Goal: Task Accomplishment & Management: Use online tool/utility

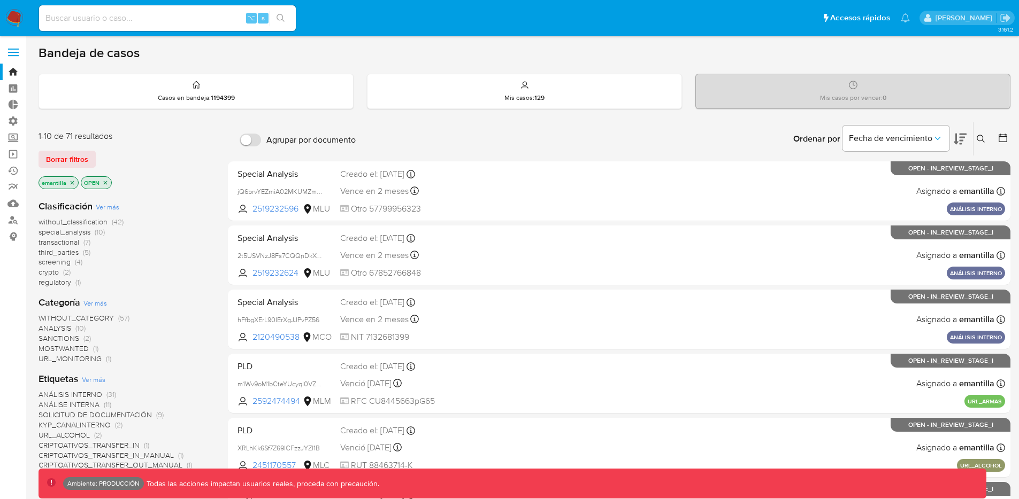
click at [104, 182] on icon "close-filter" at bounding box center [105, 183] width 6 height 6
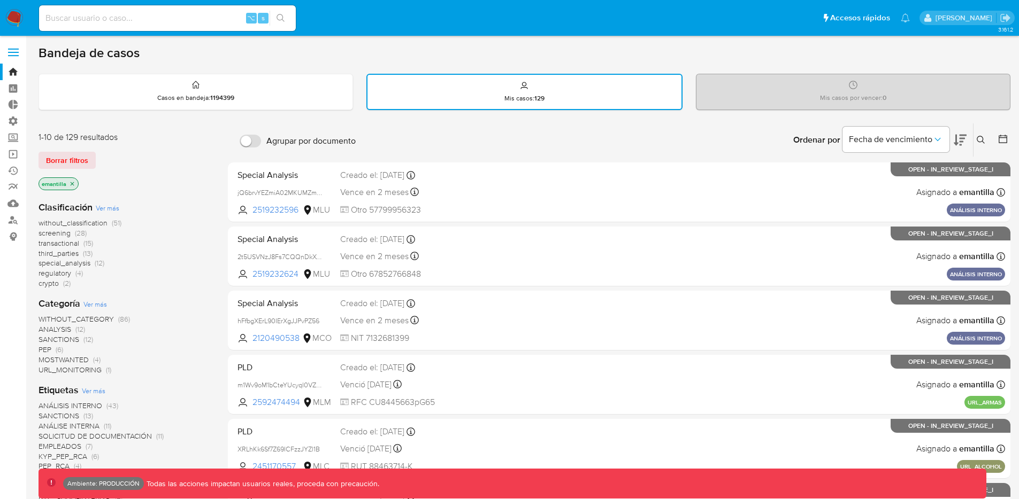
click at [72, 186] on icon "close-filter" at bounding box center [72, 184] width 6 height 6
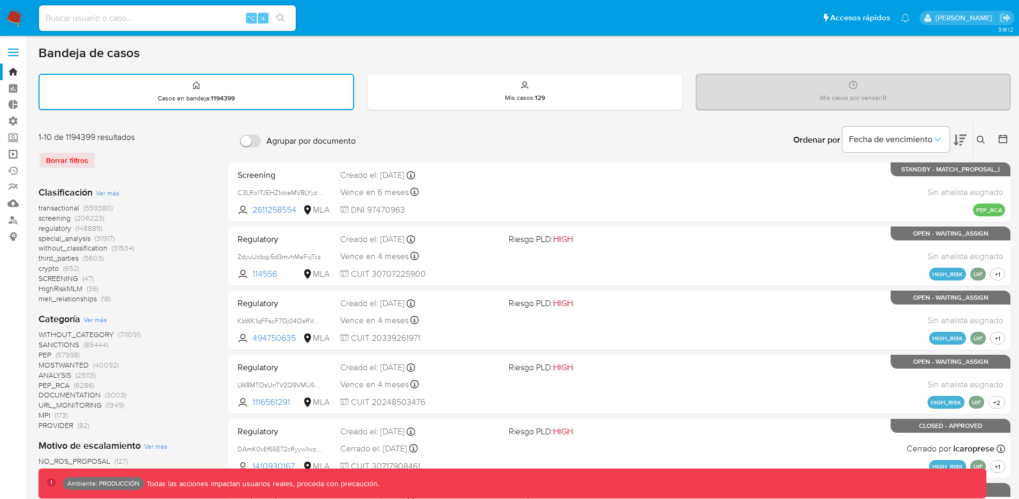
click at [12, 156] on link "Operaciones masivas" at bounding box center [63, 154] width 127 height 17
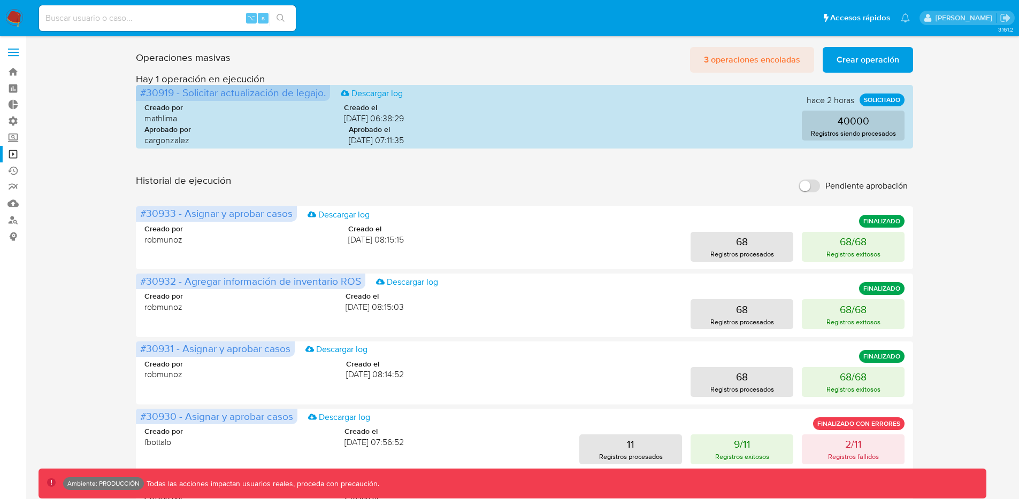
click at [736, 63] on span "3 operaciones encoladas" at bounding box center [752, 60] width 96 height 24
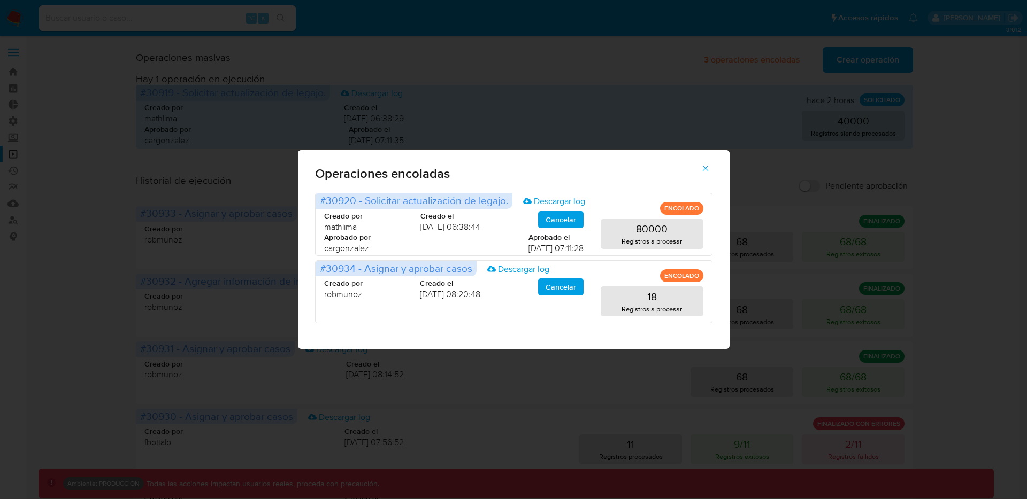
click at [706, 170] on icon "button" at bounding box center [705, 169] width 10 height 10
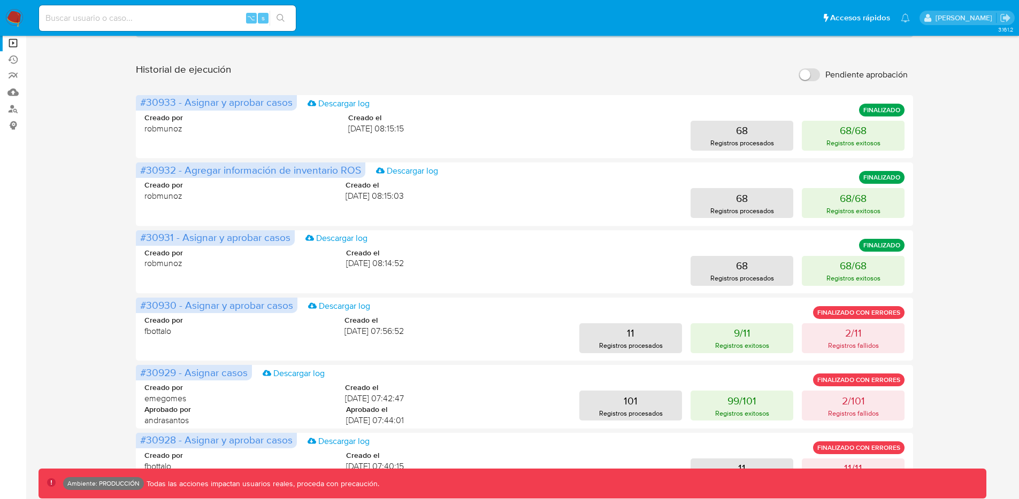
scroll to position [458, 0]
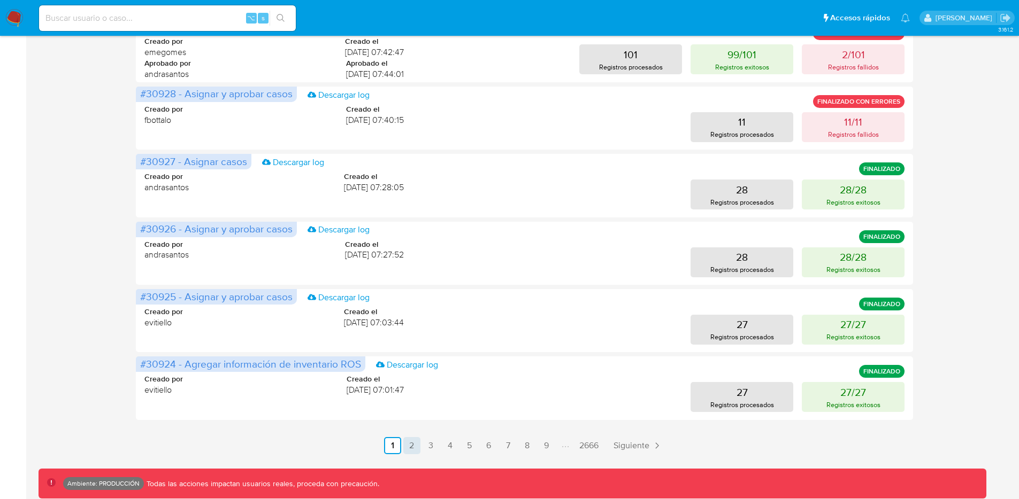
click at [411, 448] on link "2" at bounding box center [411, 445] width 17 height 17
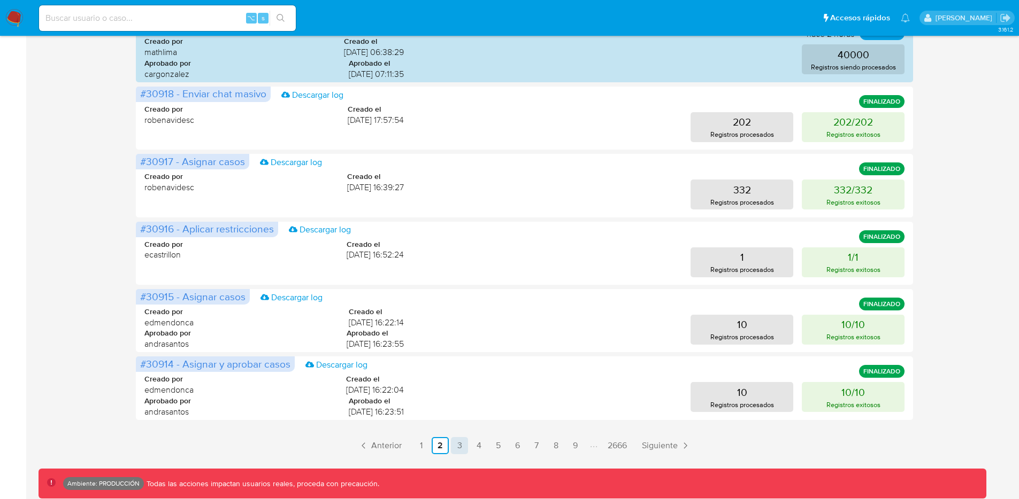
click at [457, 442] on link "3" at bounding box center [459, 445] width 17 height 17
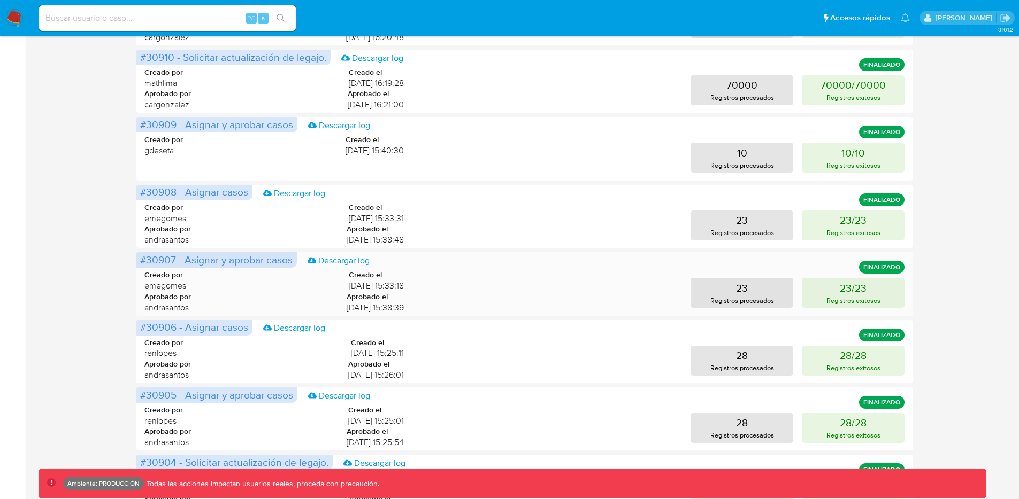
scroll to position [0, 0]
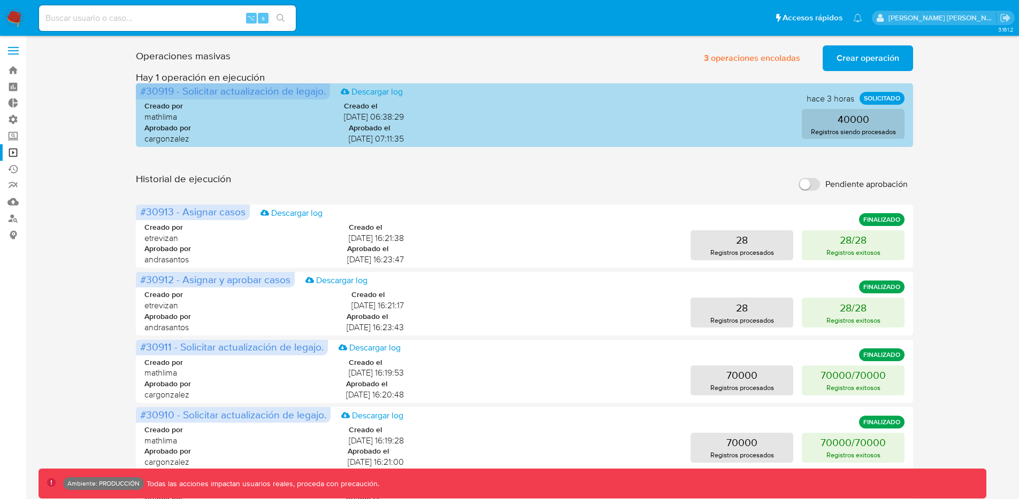
scroll to position [2, 0]
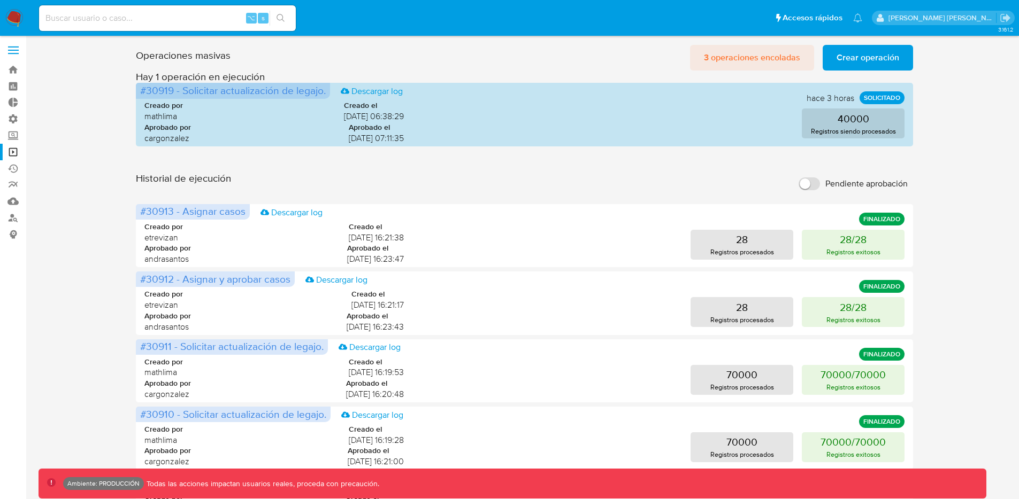
click at [733, 57] on span "3 operaciones encoladas" at bounding box center [752, 58] width 96 height 24
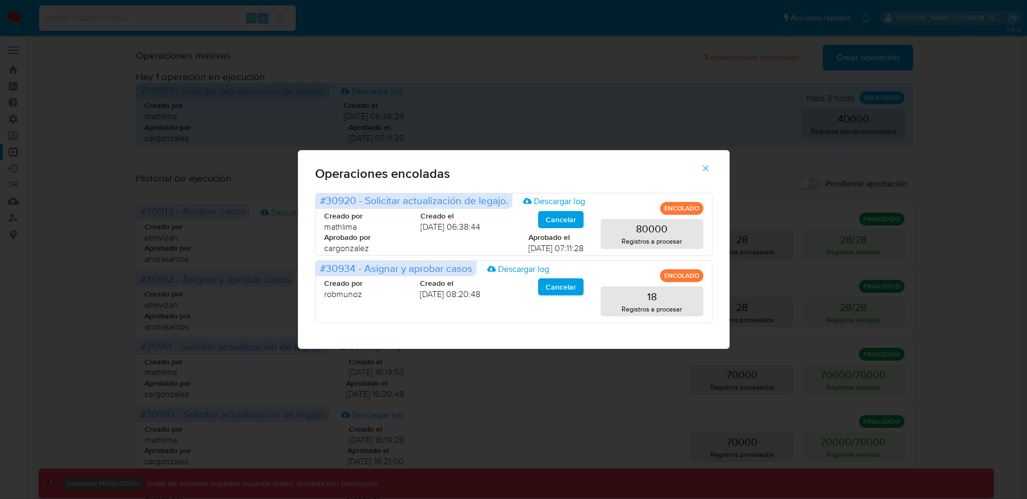
click at [705, 164] on icon "button" at bounding box center [705, 169] width 10 height 10
